Goal: Information Seeking & Learning: Learn about a topic

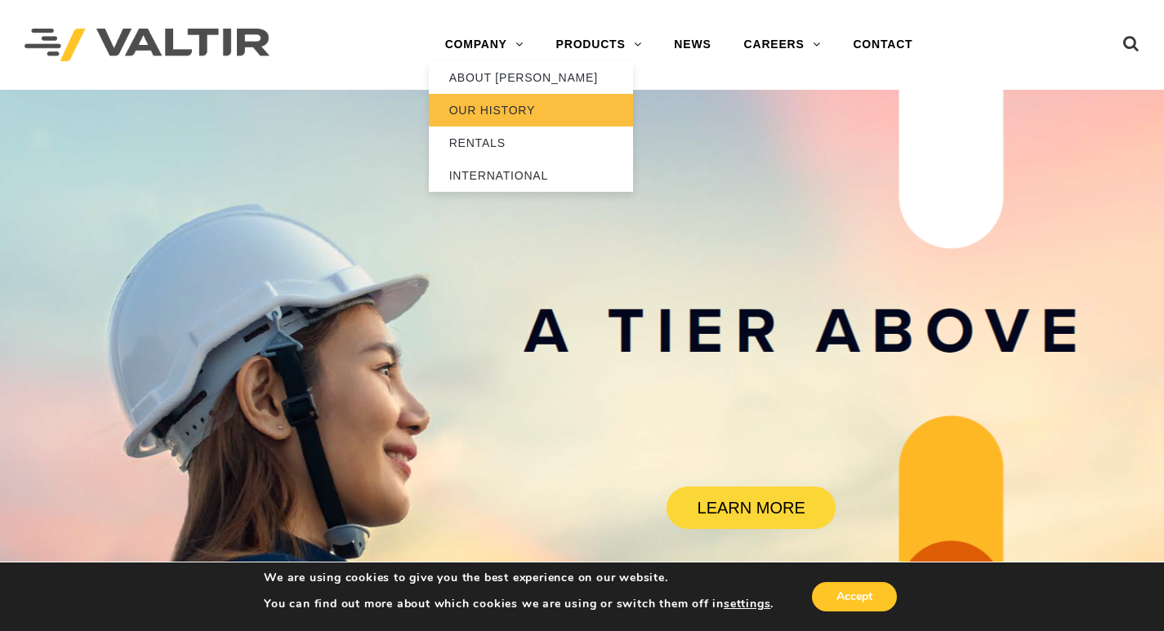
click at [500, 119] on link "OUR HISTORY" at bounding box center [531, 110] width 204 height 33
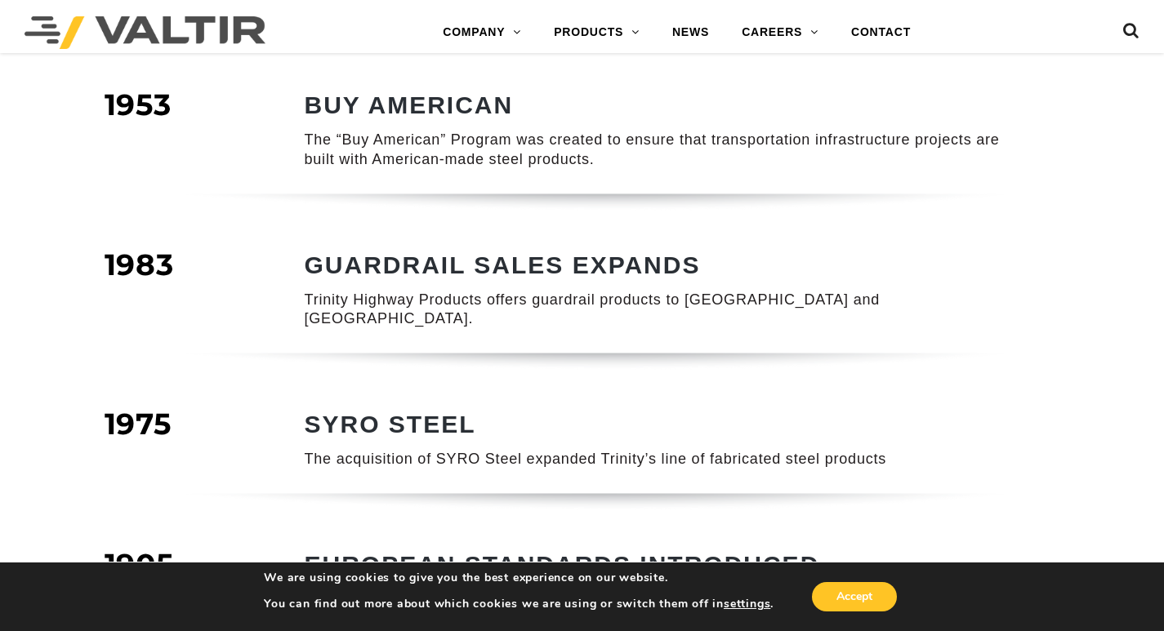
scroll to position [735, 0]
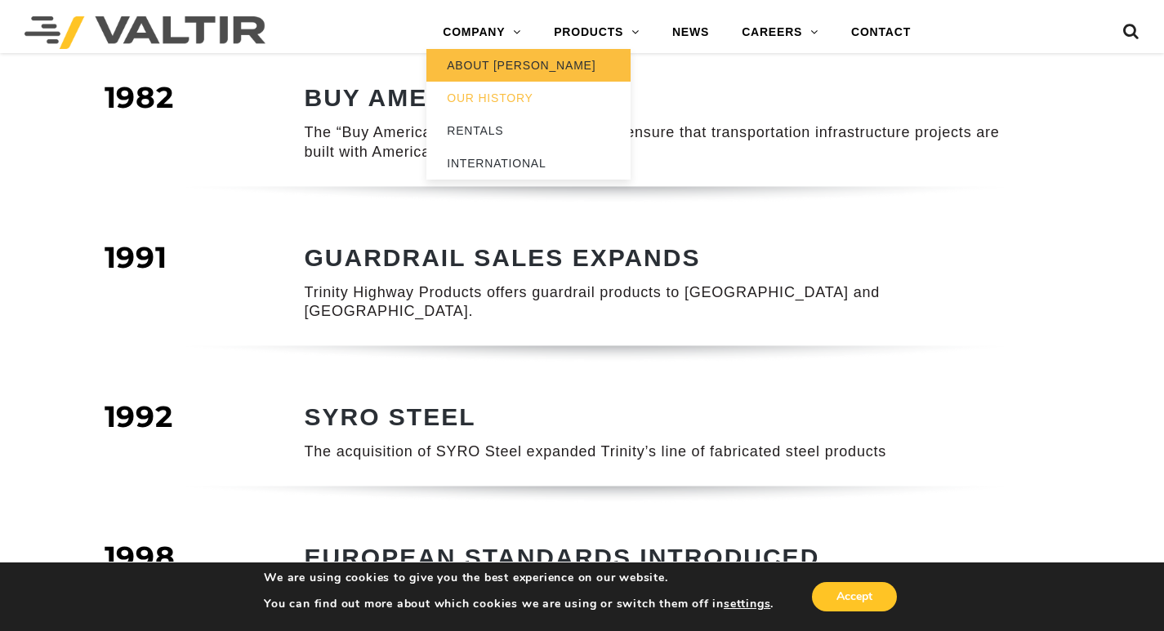
click at [488, 60] on link "ABOUT [PERSON_NAME]" at bounding box center [528, 65] width 204 height 33
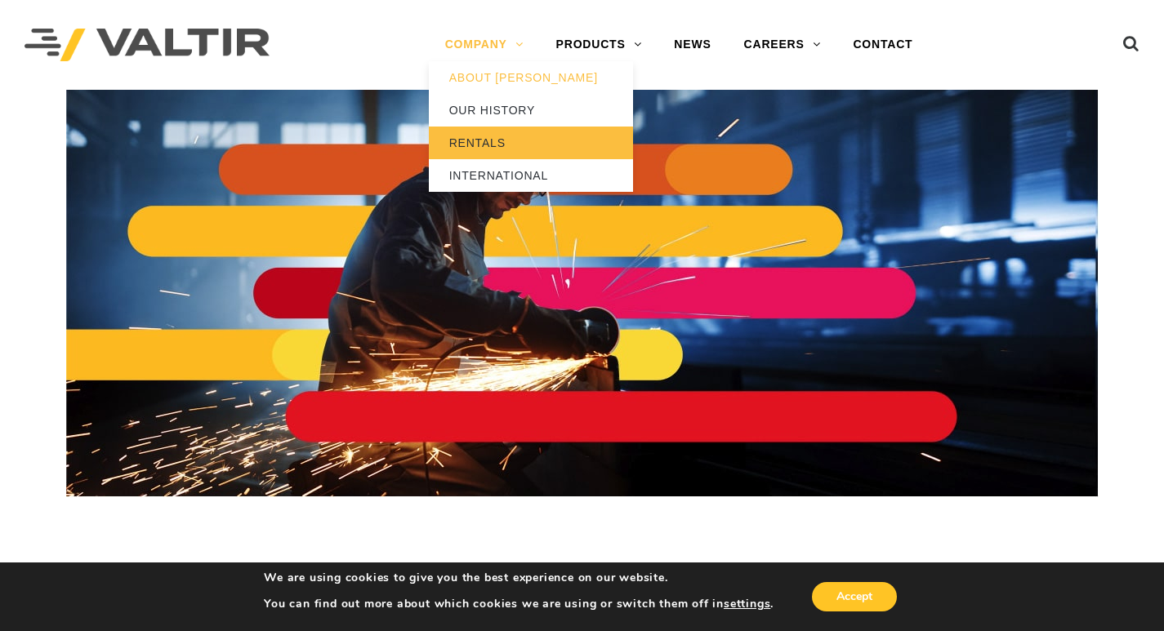
click at [484, 149] on link "RENTALS" at bounding box center [531, 143] width 204 height 33
